Goal: Transaction & Acquisition: Purchase product/service

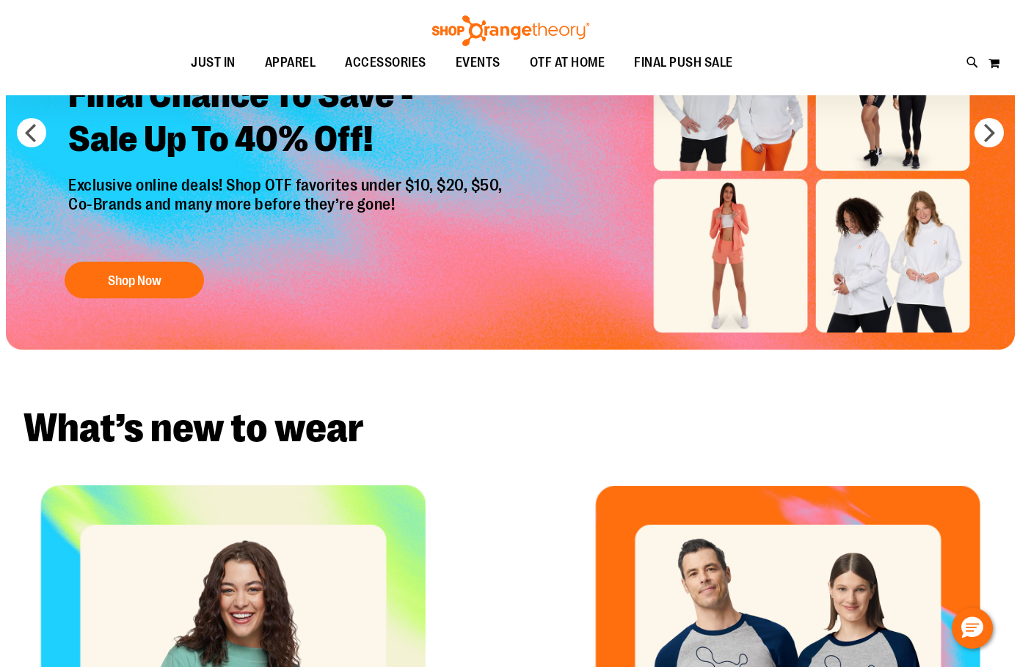
scroll to position [219, 0]
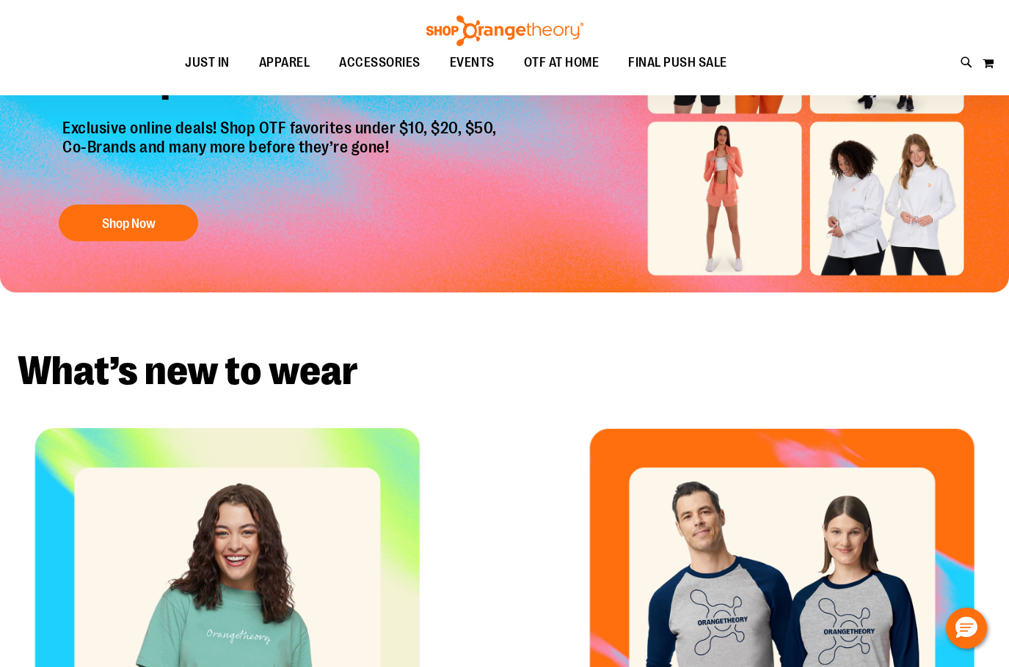
click at [964, 60] on icon at bounding box center [966, 62] width 12 height 17
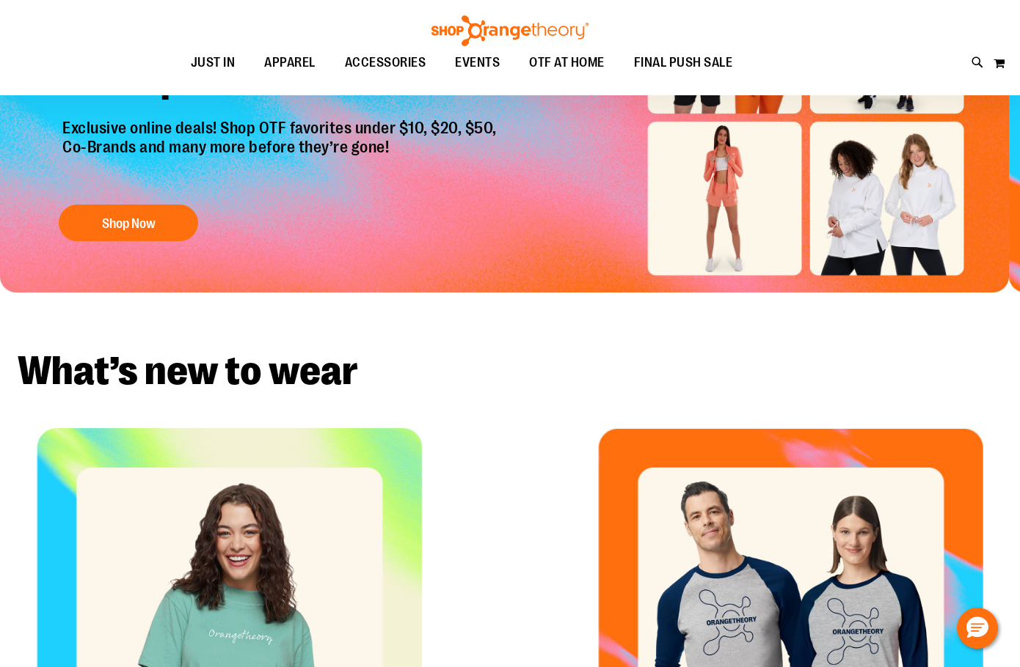
type input "****"
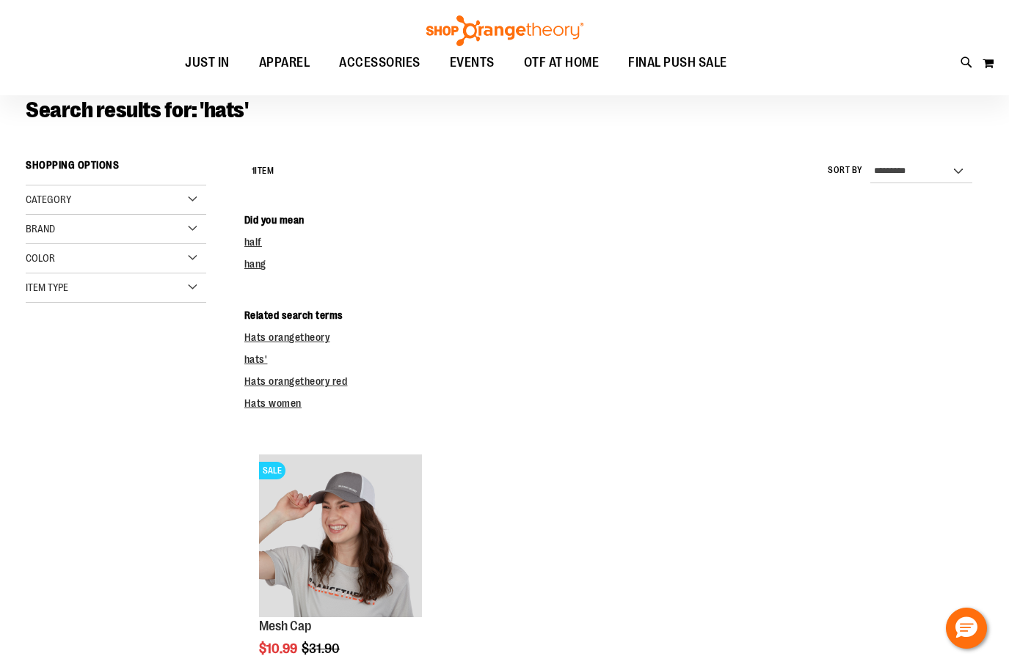
scroll to position [20, 0]
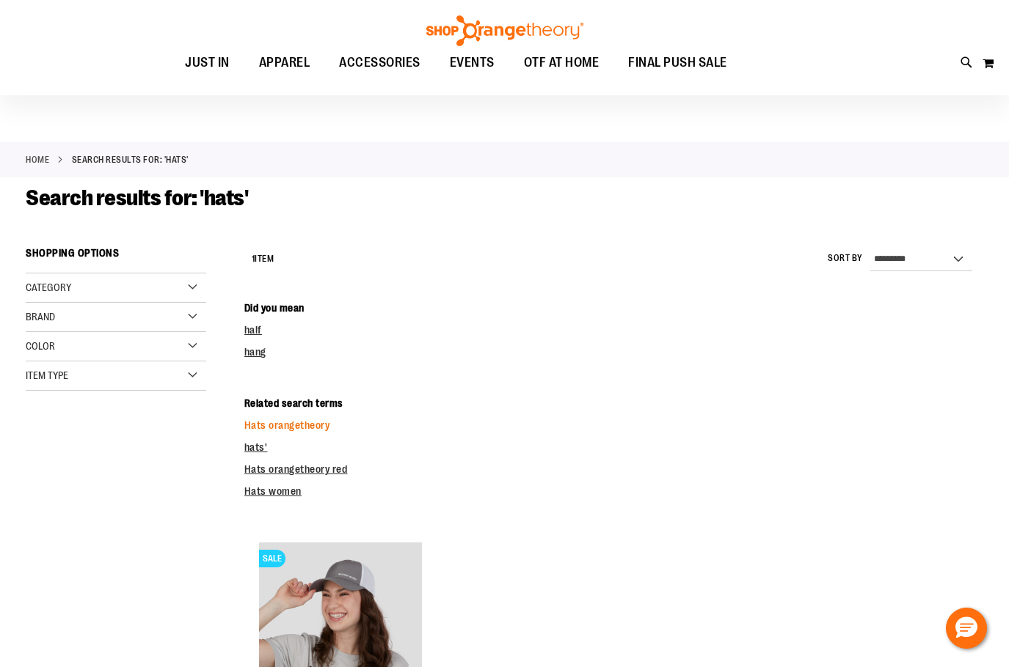
click at [272, 426] on link "Hats orangetheory" at bounding box center [287, 426] width 86 height 12
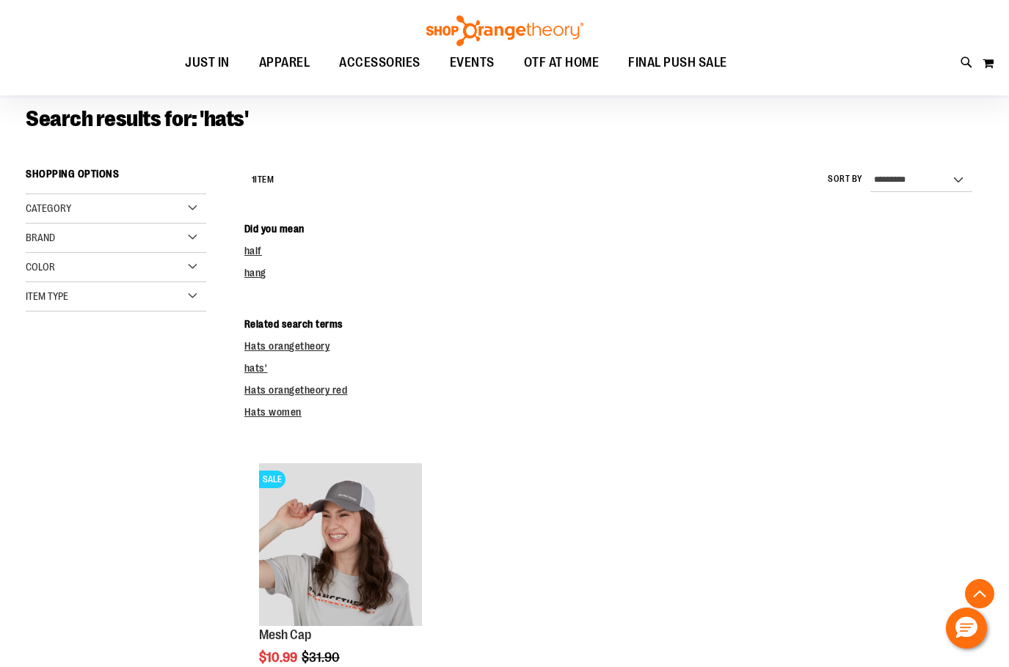
scroll to position [93, 0]
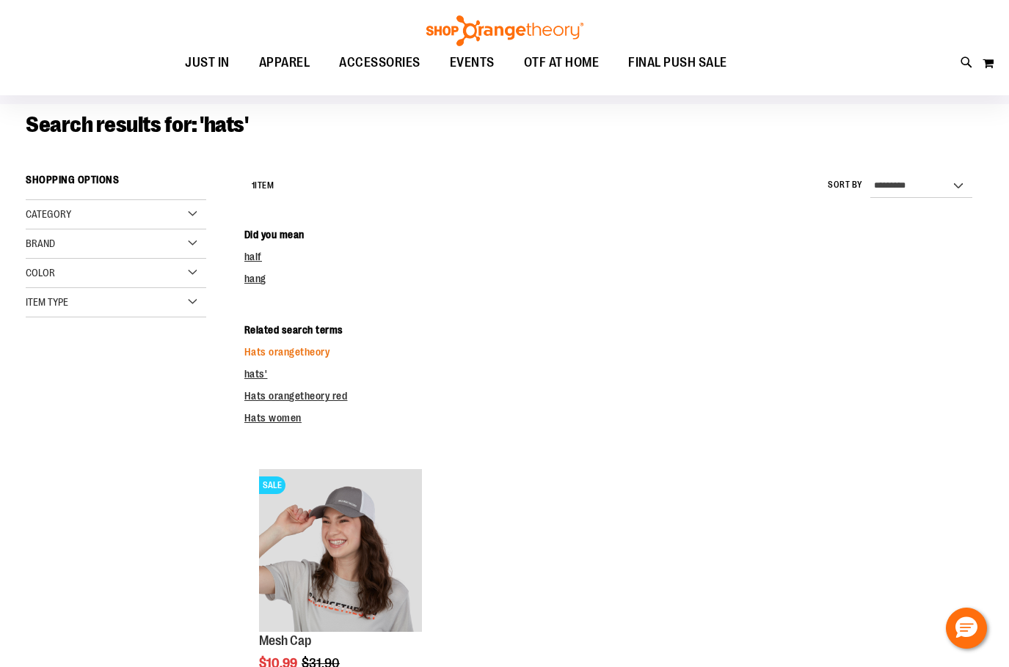
click at [265, 346] on link "Hats orangetheory" at bounding box center [287, 352] width 86 height 12
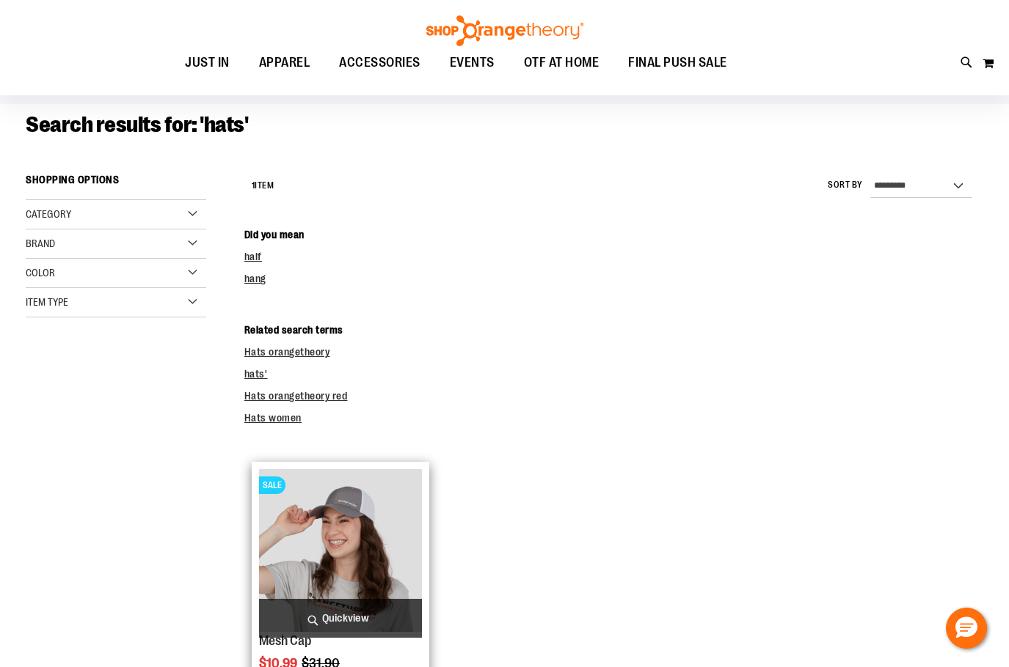
click at [311, 549] on img "product" at bounding box center [340, 550] width 163 height 163
